Goal: Task Accomplishment & Management: Use online tool/utility

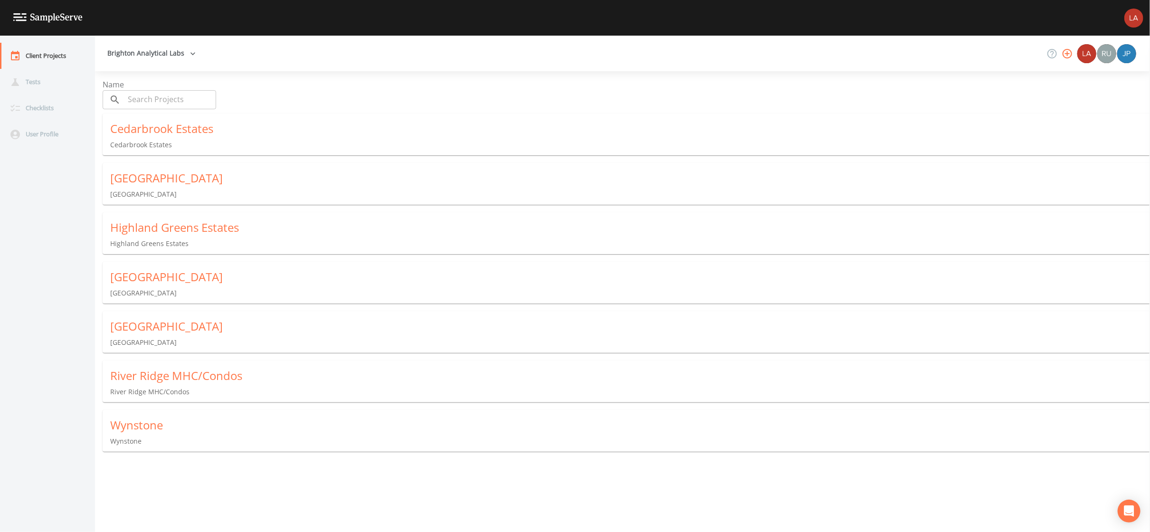
click at [141, 419] on div "Wynstone" at bounding box center [630, 425] width 1040 height 15
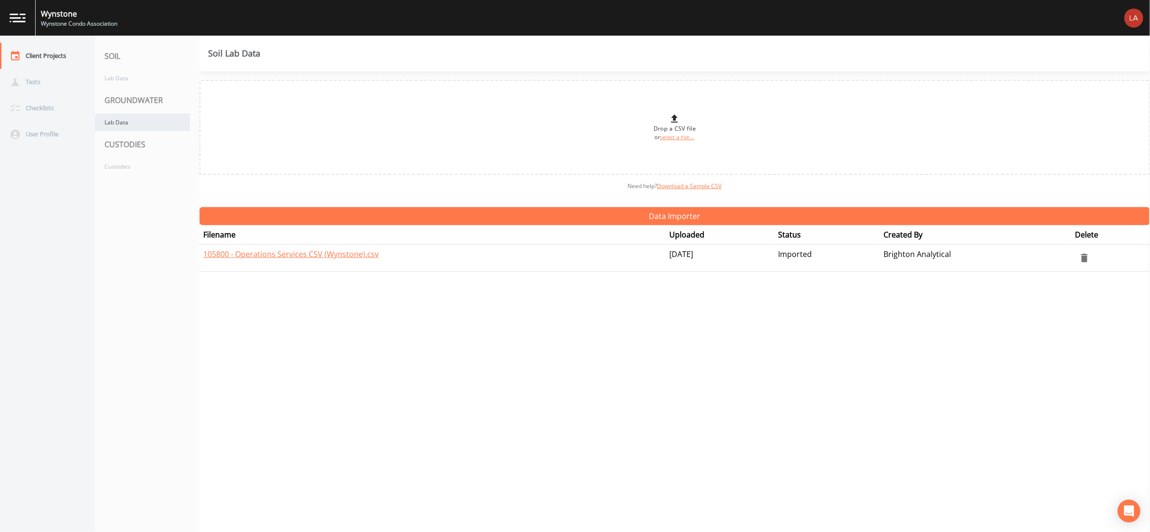
click at [154, 119] on div "Lab Data" at bounding box center [142, 123] width 95 height 18
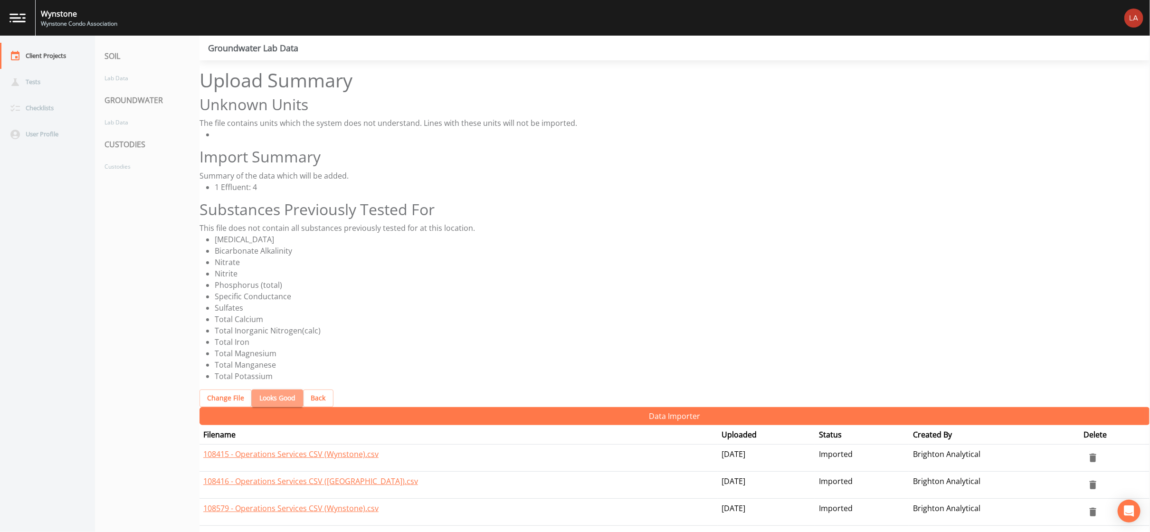
click at [270, 390] on button "Looks Good" at bounding box center [277, 399] width 51 height 18
click at [256, 390] on button "Looks Good" at bounding box center [277, 399] width 51 height 18
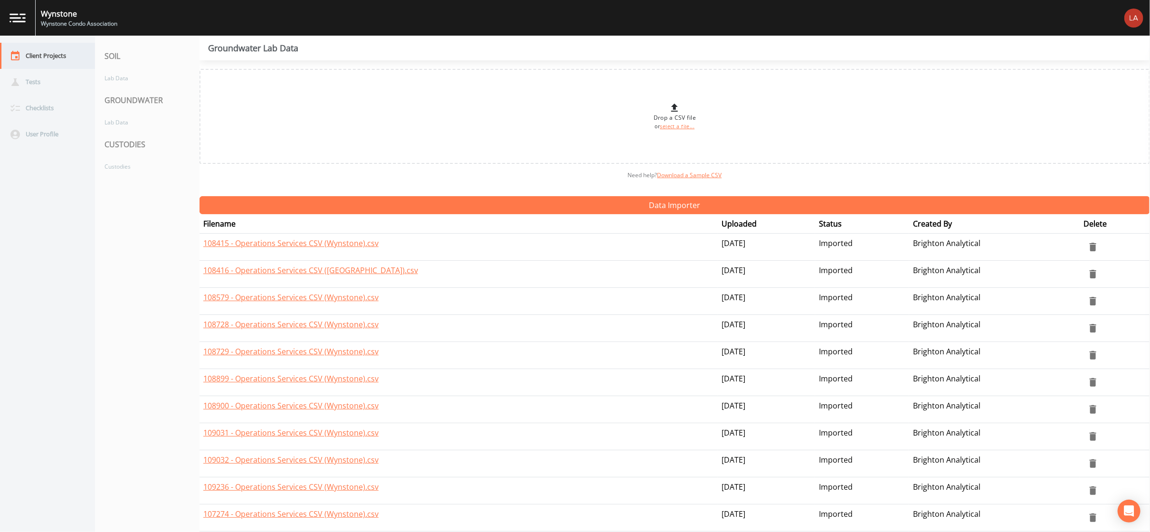
click at [52, 49] on div "Client Projects" at bounding box center [43, 56] width 86 height 26
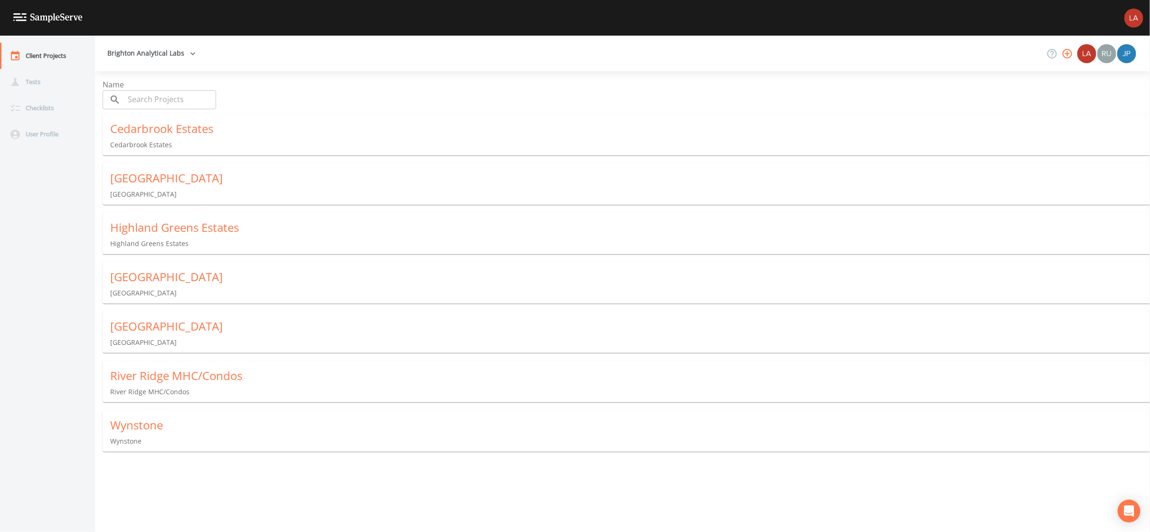
click at [139, 229] on div "Highland Greens Estates [GEOGRAPHIC_DATA] Estates" at bounding box center [630, 234] width 1055 height 44
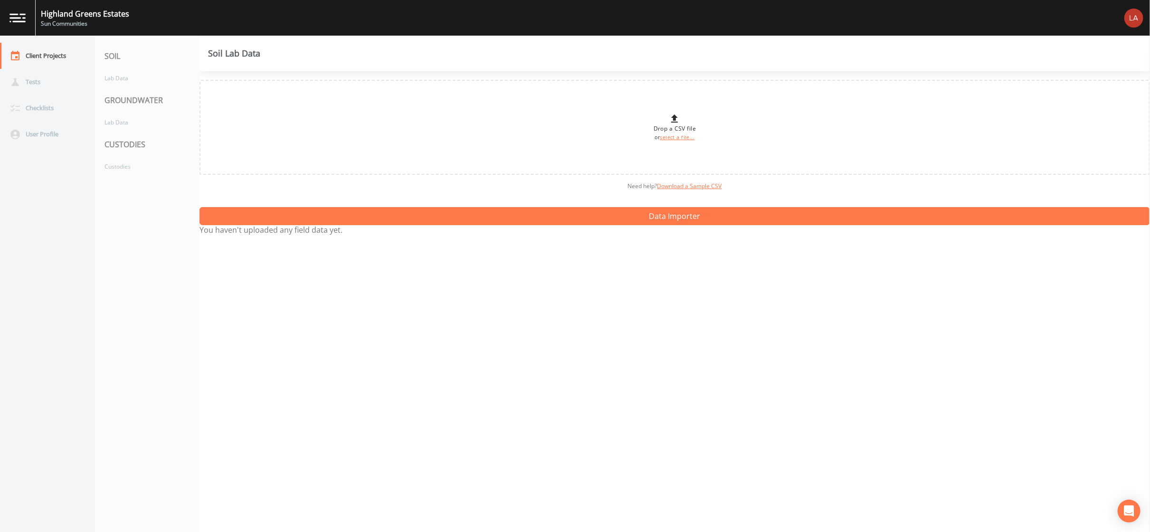
click at [115, 135] on div "CUSTODIES" at bounding box center [147, 144] width 105 height 27
click at [116, 121] on div "Lab Data" at bounding box center [142, 123] width 95 height 18
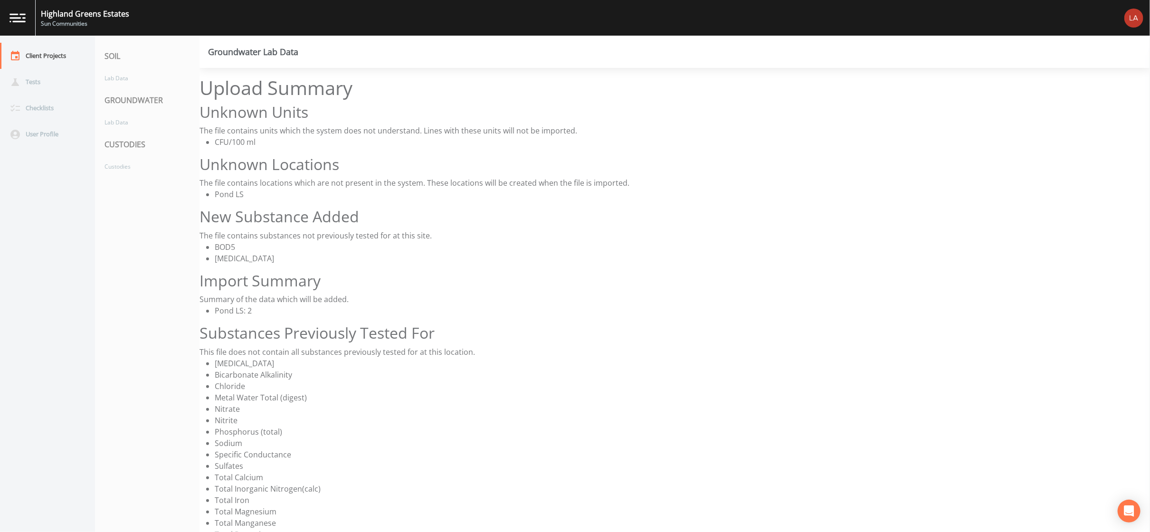
click at [264, 431] on div "Upload Summary Unknown Units The file contains units which the system does not …" at bounding box center [675, 321] width 951 height 488
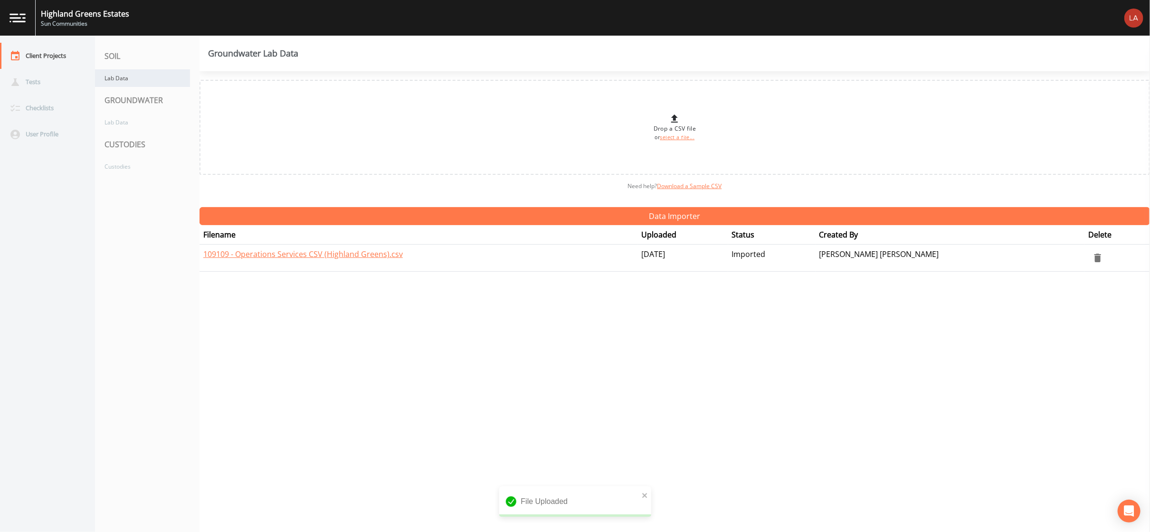
click at [118, 80] on div "Lab Data" at bounding box center [142, 78] width 95 height 18
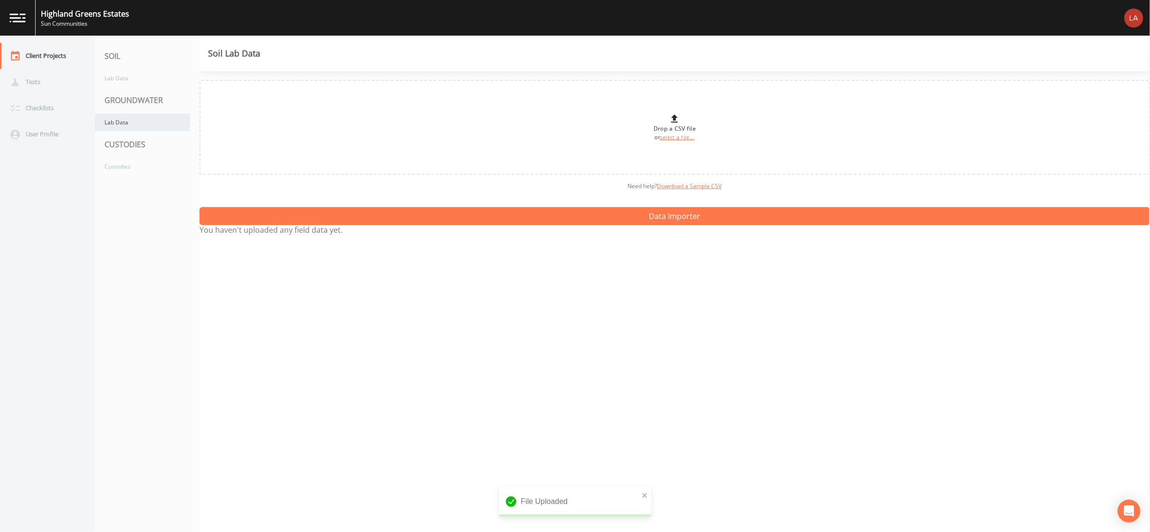
click at [130, 124] on div "Lab Data" at bounding box center [142, 123] width 95 height 18
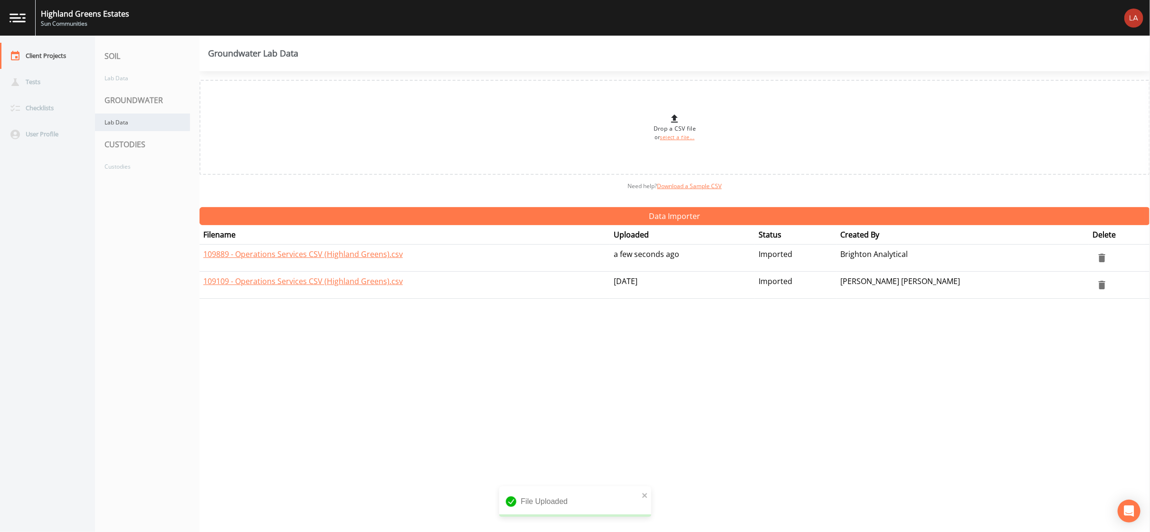
click at [127, 123] on div "Lab Data" at bounding box center [142, 123] width 95 height 18
click at [40, 54] on div "Client Projects" at bounding box center [43, 56] width 86 height 26
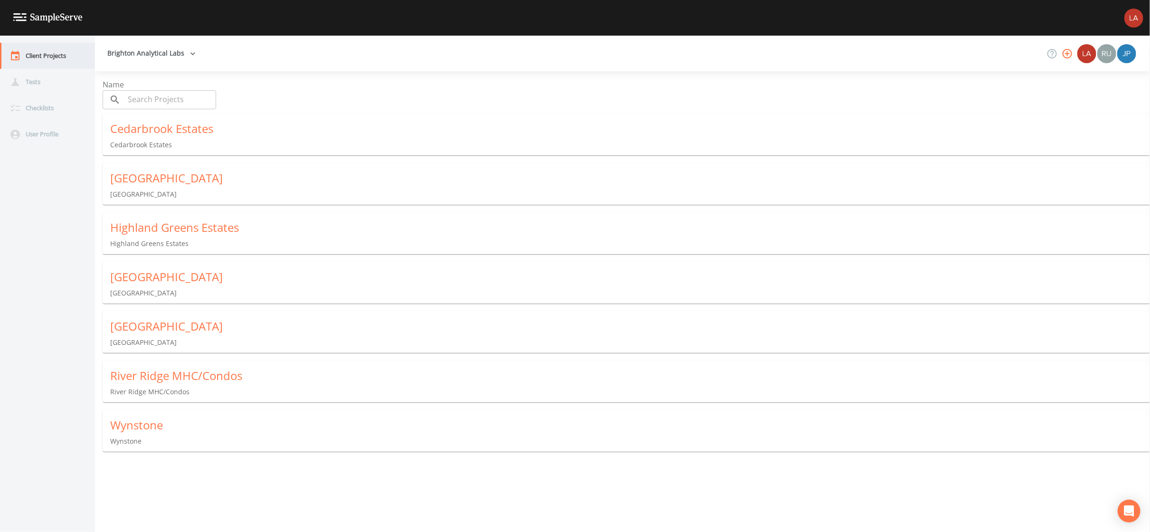
click at [33, 48] on div "Client Projects" at bounding box center [43, 56] width 86 height 26
click at [178, 368] on div "River Ridge MHC/Condos" at bounding box center [630, 375] width 1040 height 15
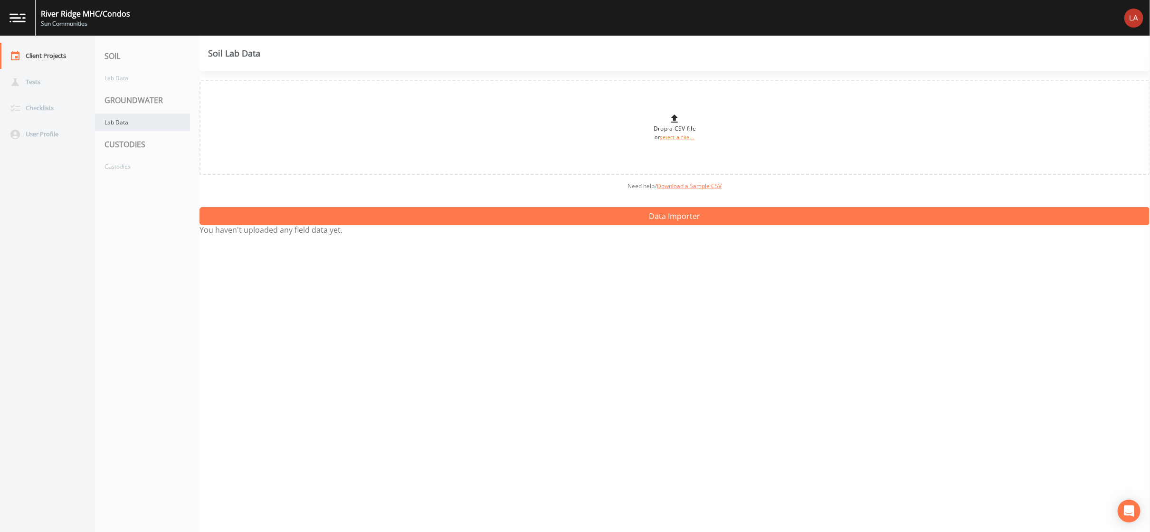
click at [115, 121] on div "Lab Data" at bounding box center [142, 123] width 95 height 18
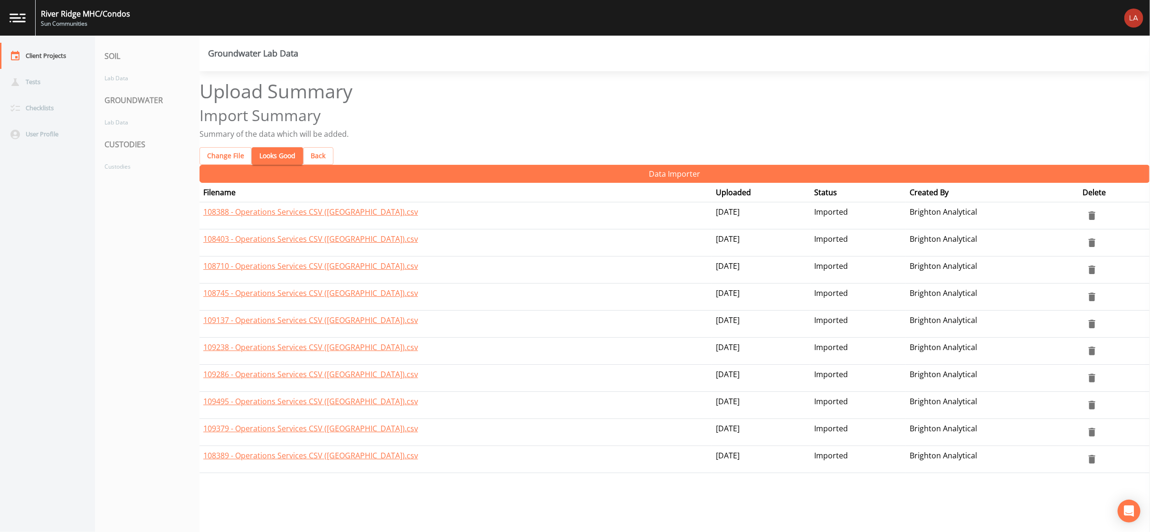
click at [268, 147] on button "Looks Good" at bounding box center [277, 156] width 51 height 18
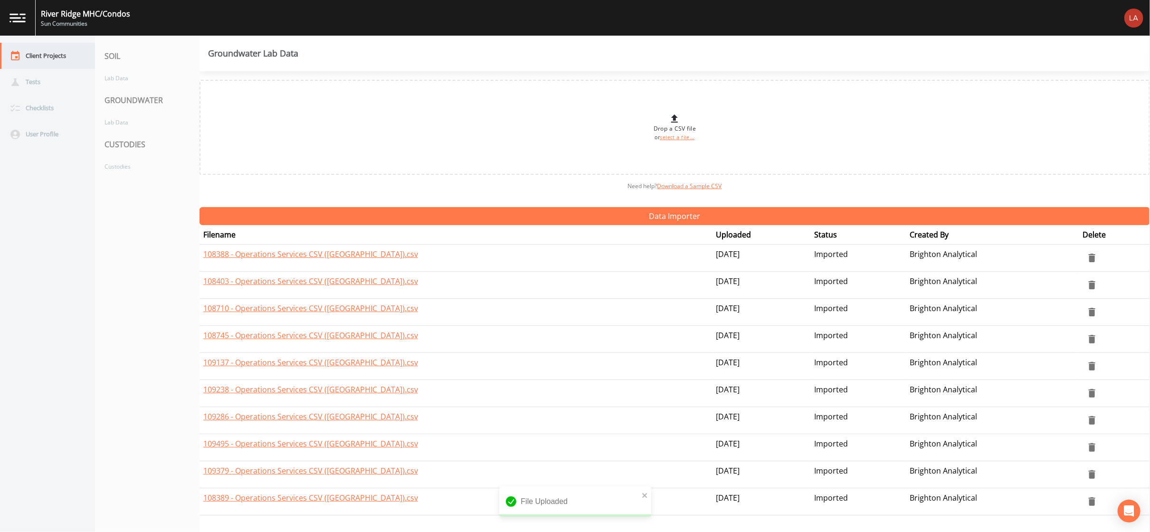
click at [66, 58] on div "Client Projects" at bounding box center [43, 56] width 86 height 26
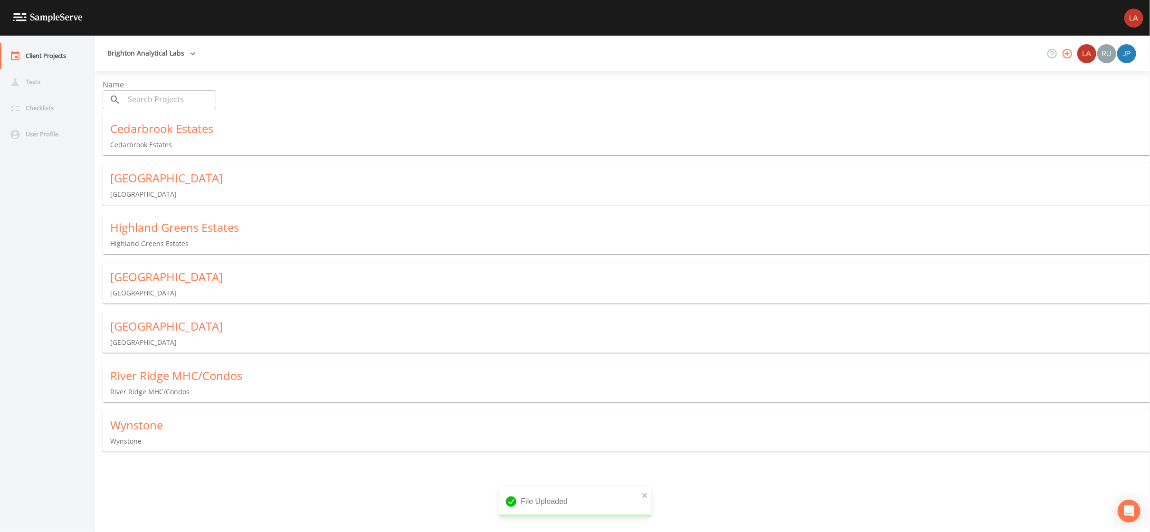
click at [146, 126] on div "Cedarbrook Estates" at bounding box center [630, 128] width 1040 height 15
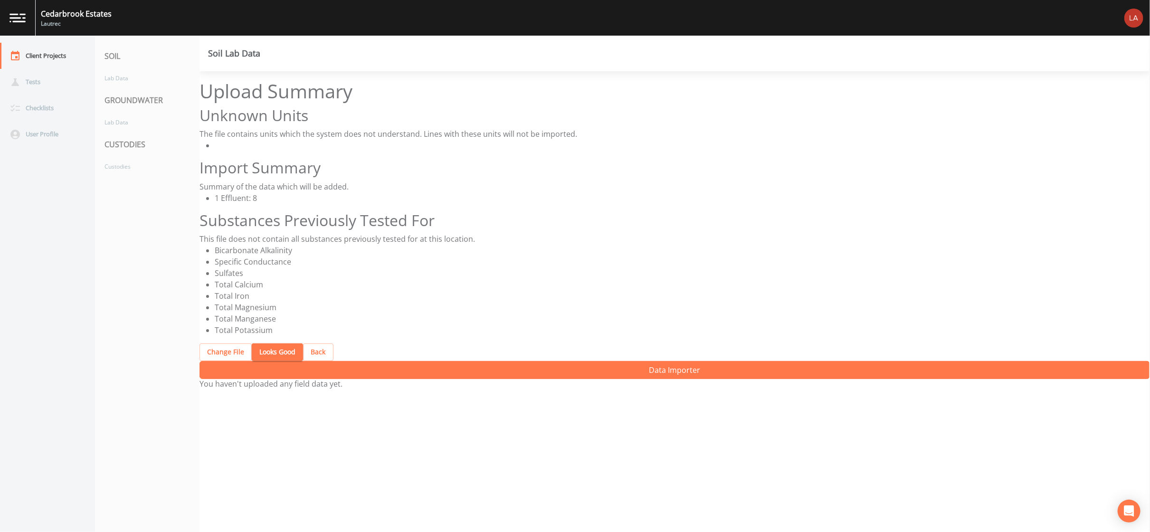
click at [307, 344] on button "Back" at bounding box center [318, 353] width 30 height 18
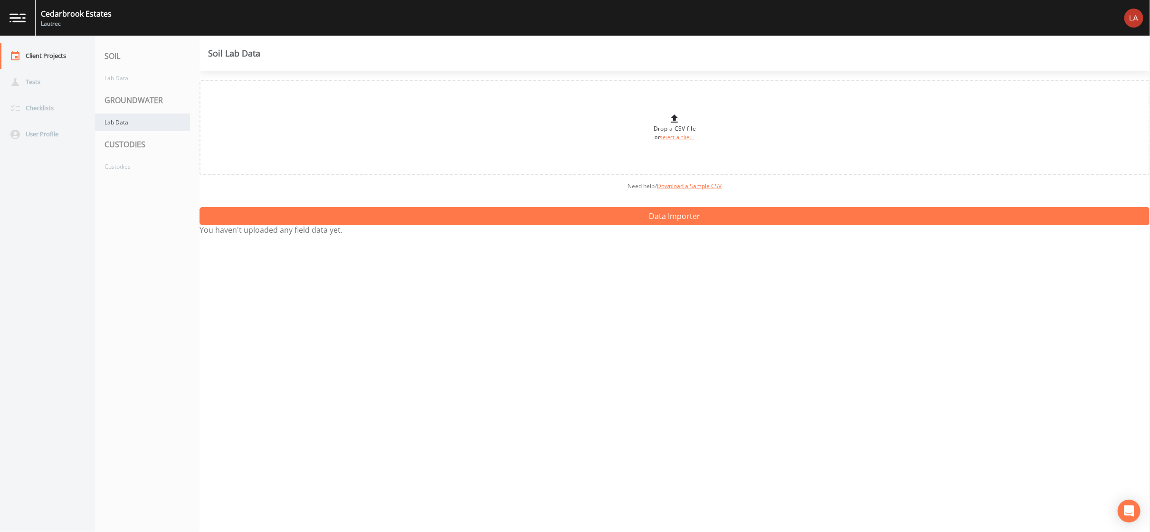
click at [134, 116] on div "Lab Data" at bounding box center [142, 123] width 95 height 18
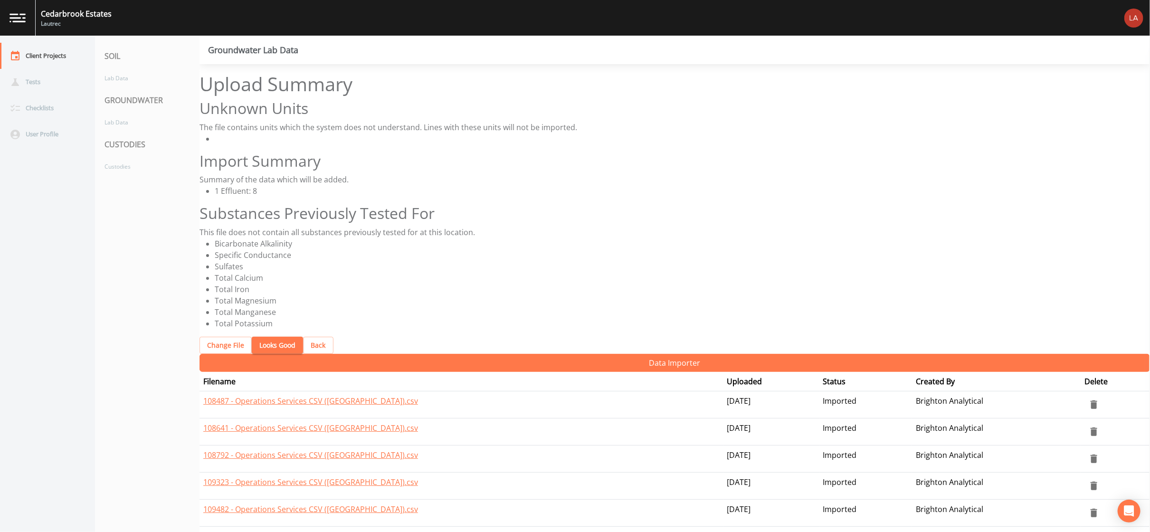
click at [268, 337] on button "Looks Good" at bounding box center [277, 346] width 51 height 18
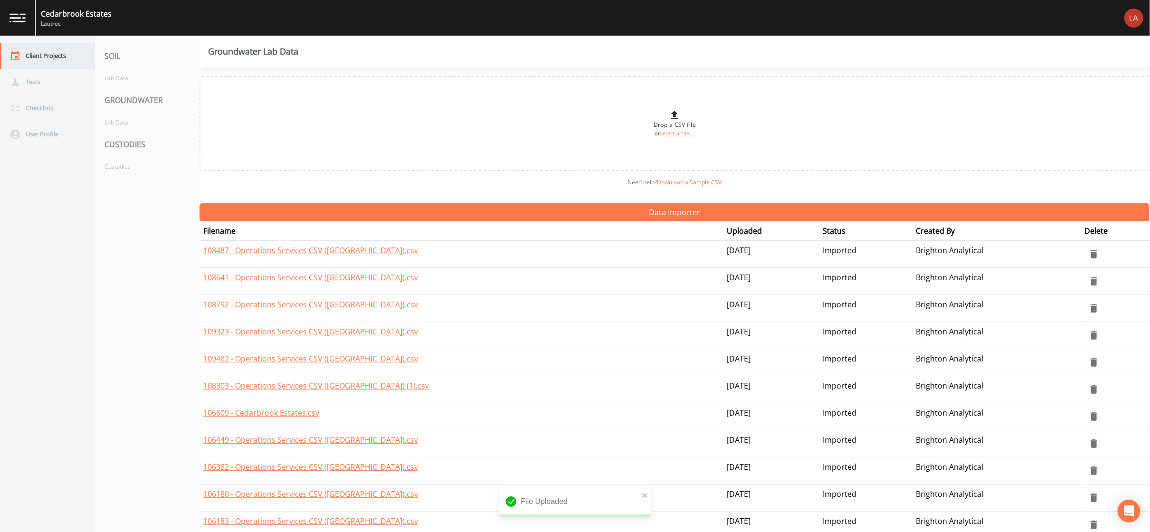
click at [49, 54] on div "Client Projects" at bounding box center [43, 56] width 86 height 26
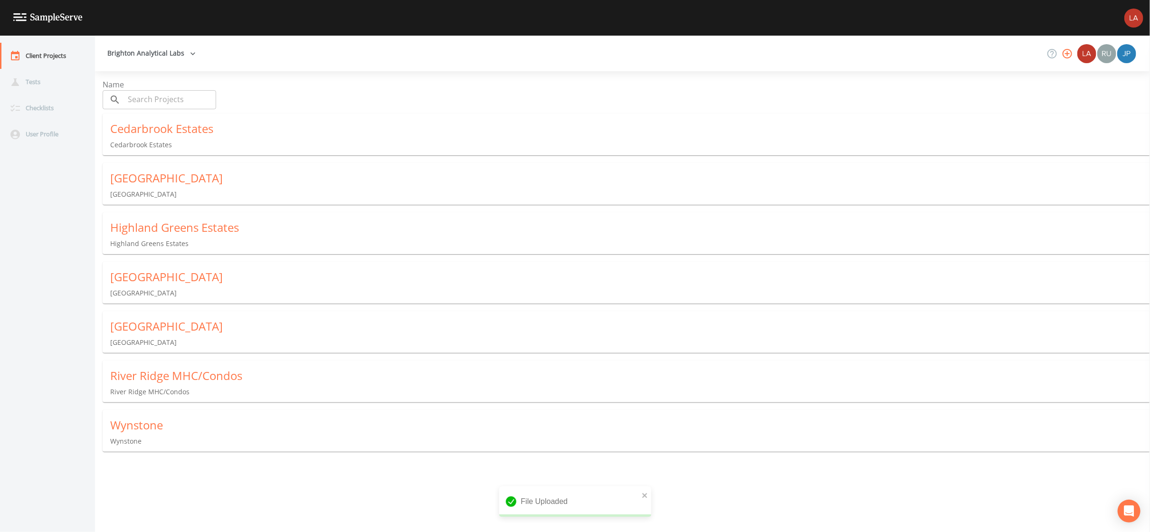
click at [177, 371] on div "River Ridge MHC/Condos" at bounding box center [630, 375] width 1040 height 15
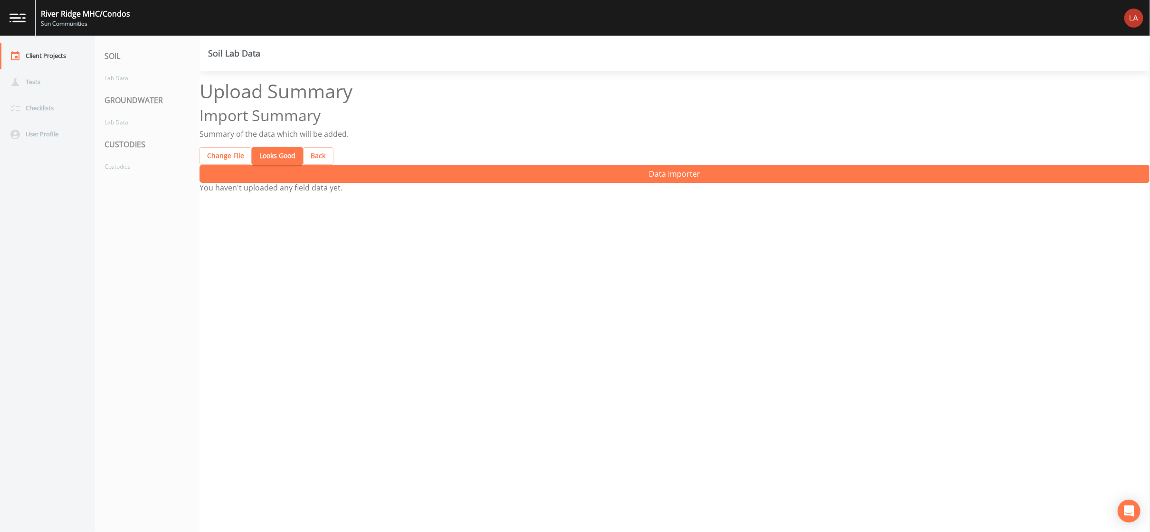
click at [303, 147] on button "Back" at bounding box center [318, 156] width 30 height 18
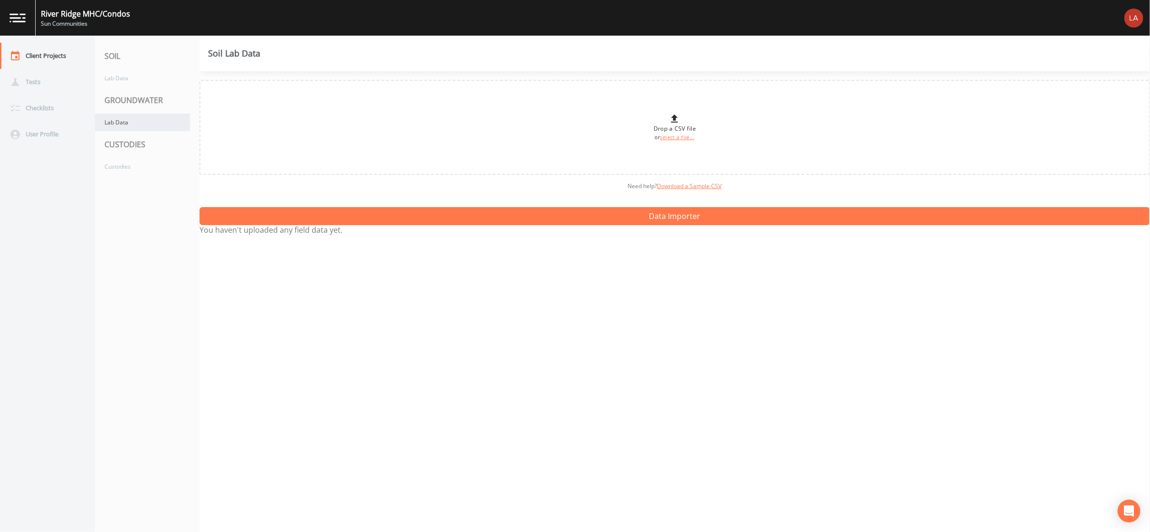
click at [117, 116] on div "Lab Data" at bounding box center [142, 123] width 95 height 18
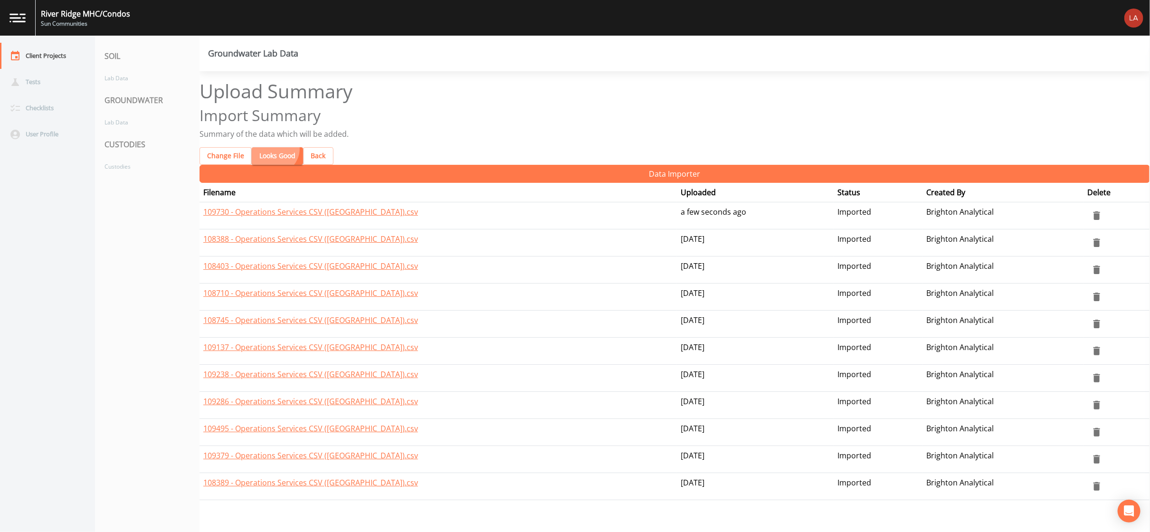
click at [264, 147] on button "Looks Good" at bounding box center [277, 156] width 51 height 18
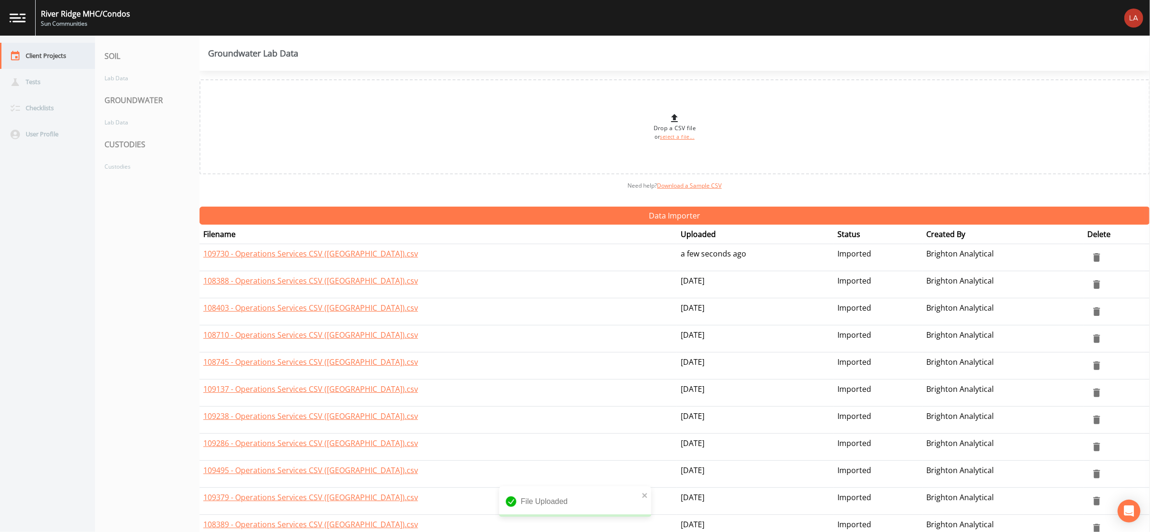
click at [46, 58] on div "Client Projects" at bounding box center [43, 56] width 86 height 26
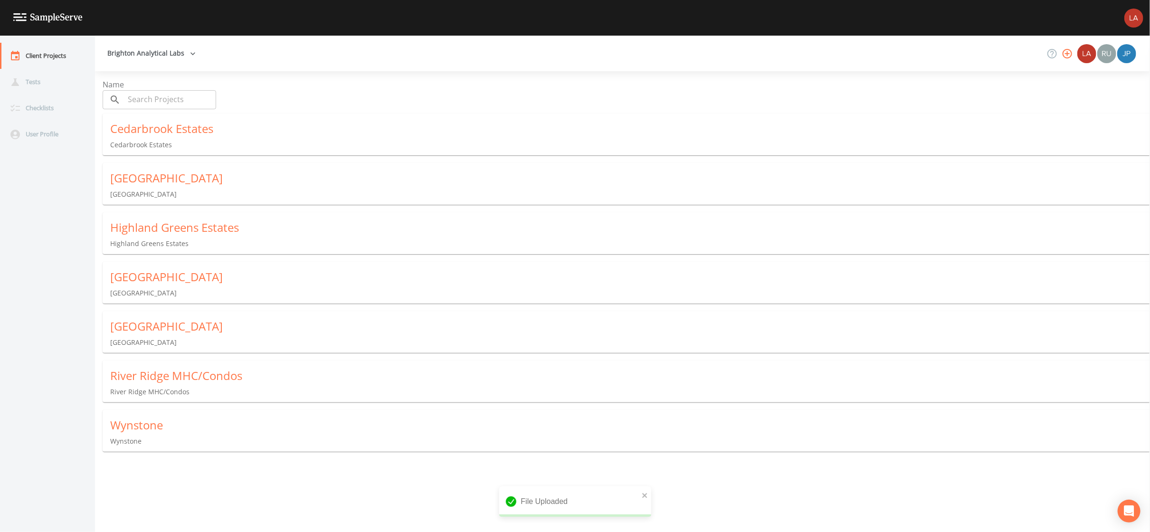
click at [188, 326] on div "[GEOGRAPHIC_DATA]" at bounding box center [630, 326] width 1040 height 15
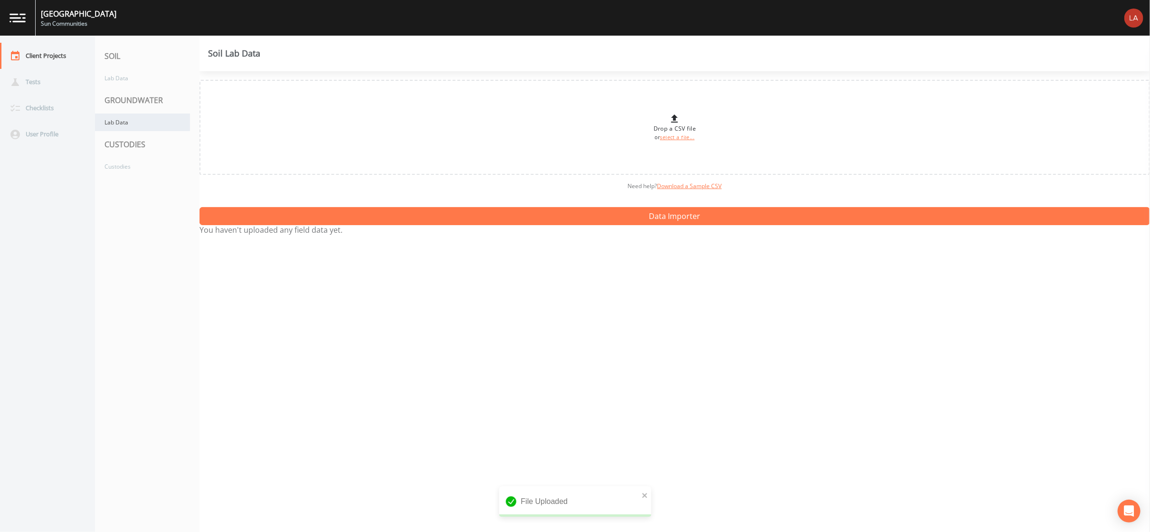
click at [148, 120] on div "Lab Data" at bounding box center [142, 123] width 95 height 18
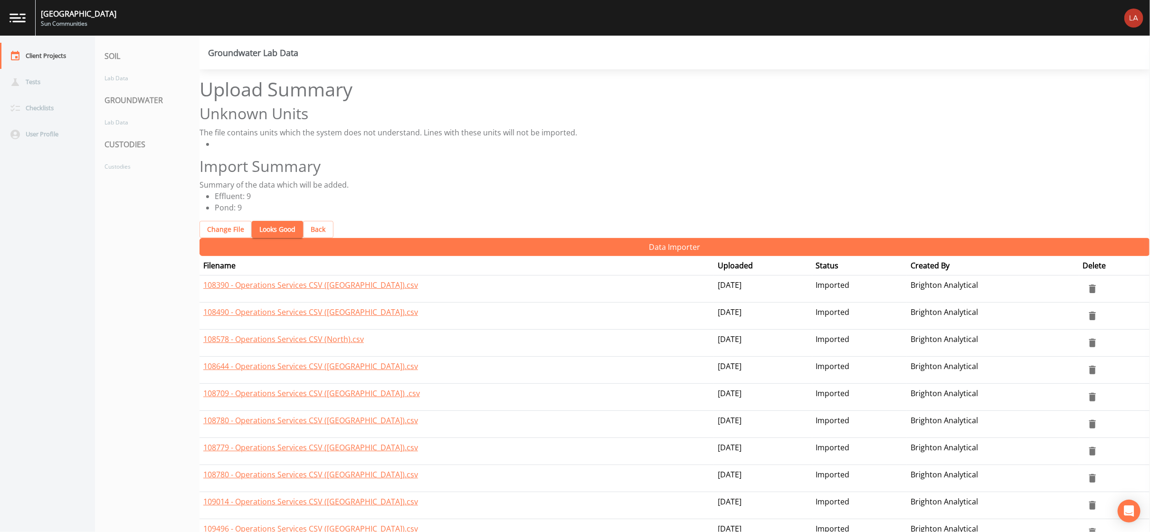
click at [252, 221] on button "Looks Good" at bounding box center [277, 230] width 51 height 18
